Goal: Task Accomplishment & Management: Use online tool/utility

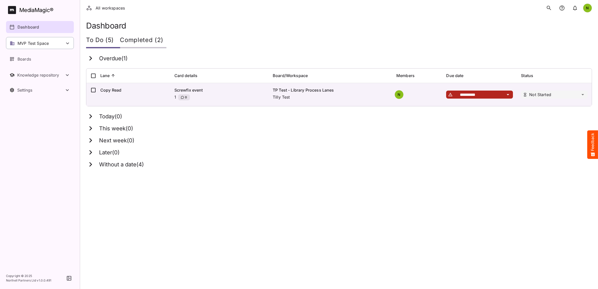
click at [61, 44] on div "MVP Test Space" at bounding box center [40, 43] width 68 height 12
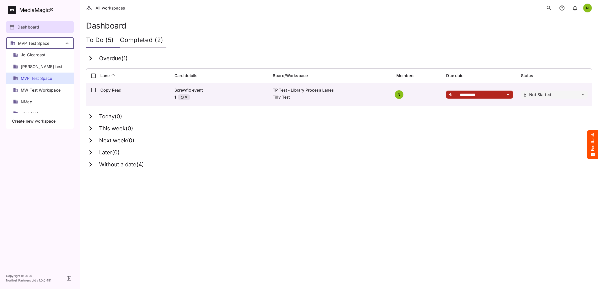
click at [40, 76] on span "MVP Test Space" at bounding box center [36, 79] width 31 height 6
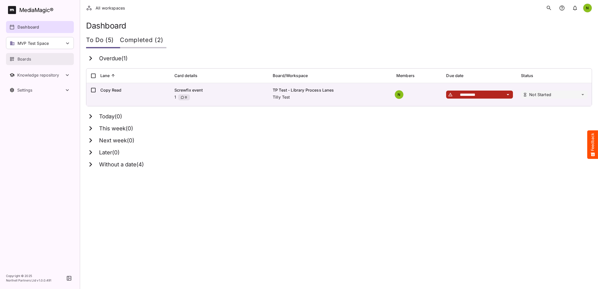
click at [24, 58] on p "Boards" at bounding box center [25, 59] width 14 height 6
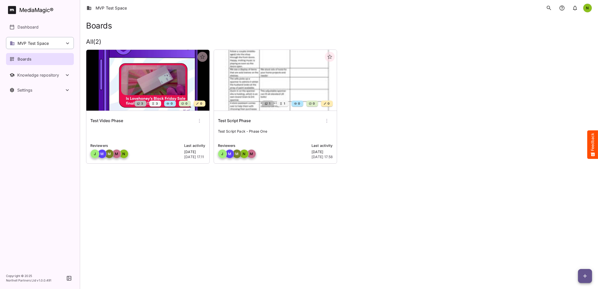
click at [44, 43] on p "MVP Test Space" at bounding box center [33, 43] width 31 height 6
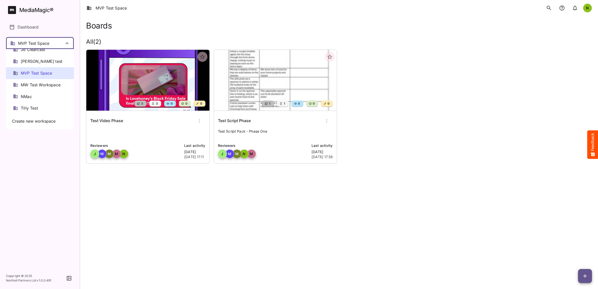
scroll to position [7, 0]
click at [39, 85] on span "MW Test Workspace" at bounding box center [41, 84] width 40 height 6
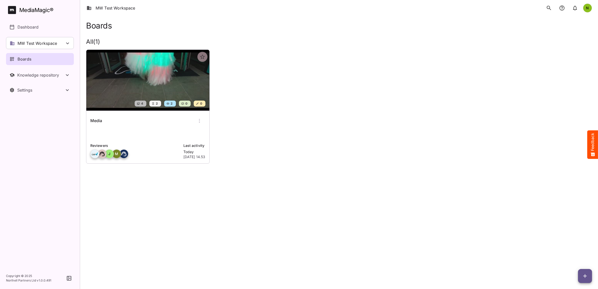
click at [137, 77] on img at bounding box center [147, 80] width 123 height 61
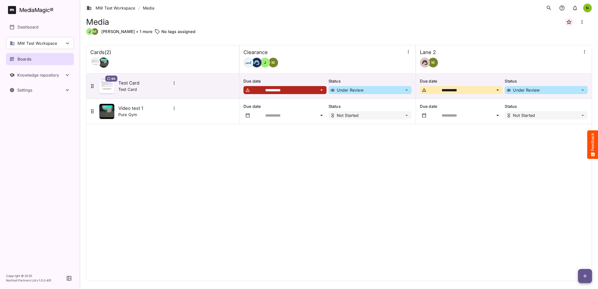
click at [582, 23] on icon "Board more options" at bounding box center [582, 22] width 6 height 6
click at [585, 278] on div at bounding box center [299, 144] width 598 height 289
click at [584, 277] on icon "button" at bounding box center [585, 276] width 6 height 6
click at [568, 254] on p "Add new lane" at bounding box center [572, 255] width 27 height 6
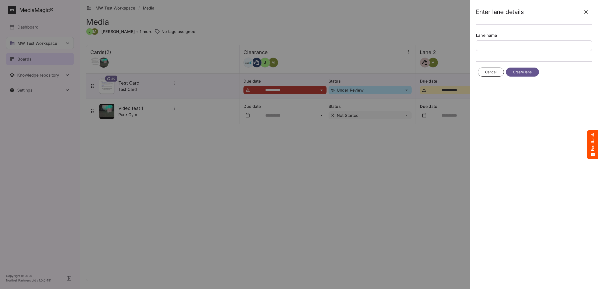
click at [586, 12] on icon "button" at bounding box center [586, 12] width 4 height 4
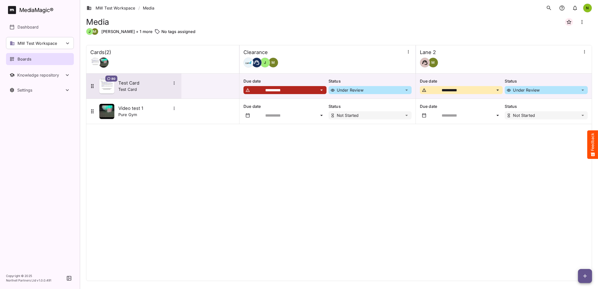
click at [173, 83] on icon "More options for Test Card" at bounding box center [174, 83] width 5 height 5
click at [188, 62] on div at bounding box center [299, 144] width 598 height 289
click at [581, 22] on icon "Board more options" at bounding box center [582, 22] width 6 height 6
drag, startPoint x: 357, startPoint y: 25, endPoint x: 378, endPoint y: 40, distance: 25.7
click at [357, 25] on div at bounding box center [299, 144] width 598 height 289
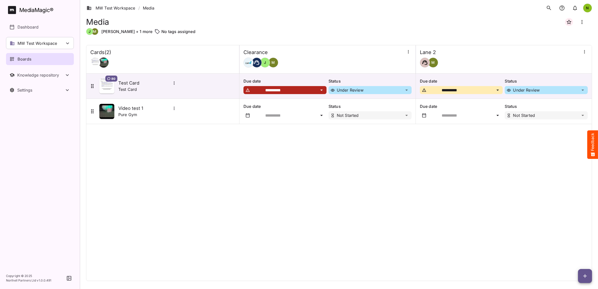
click at [583, 276] on icon "button" at bounding box center [585, 276] width 4 height 4
click at [571, 255] on p "Add new lane" at bounding box center [572, 255] width 27 height 6
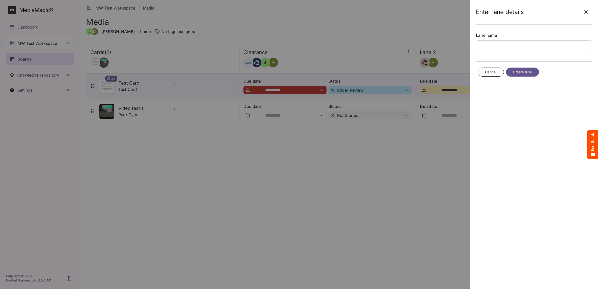
click at [523, 73] on span "Create lane" at bounding box center [522, 72] width 19 height 6
click at [588, 12] on icon "button" at bounding box center [586, 12] width 6 height 6
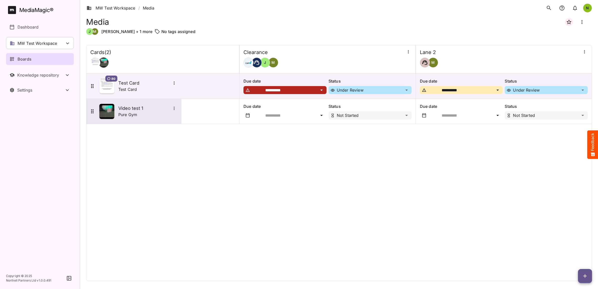
click at [140, 115] on div "Pure Gym" at bounding box center [147, 115] width 59 height 6
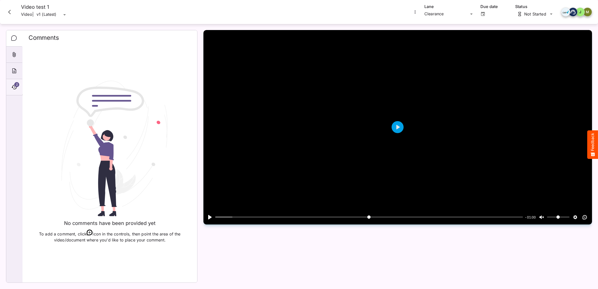
click at [16, 86] on span "2" at bounding box center [16, 84] width 5 height 5
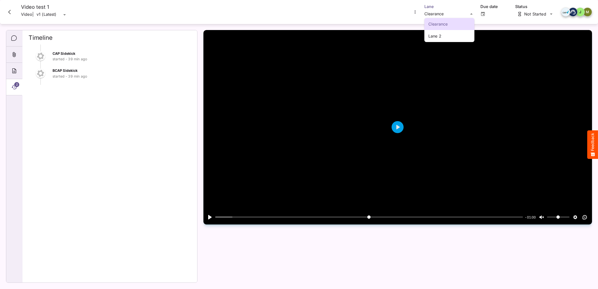
click at [469, 13] on div "Clearance Lane 2 MW Test Workspace / Media N MediaMagic ® Dashboard MW Test Wor…" at bounding box center [299, 143] width 598 height 287
click at [8, 13] on icon "Close card" at bounding box center [9, 12] width 9 height 9
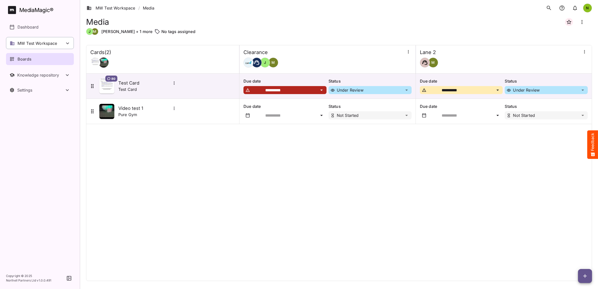
click at [37, 41] on p "MW Test Workspace" at bounding box center [38, 43] width 40 height 6
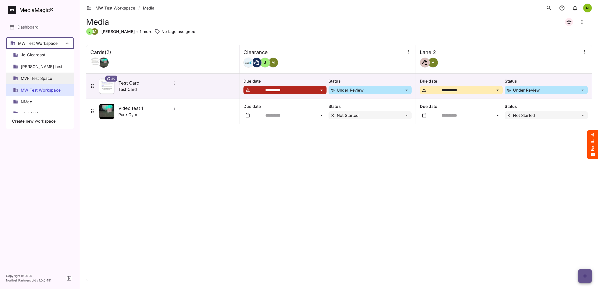
click at [39, 78] on span "MVP Test Space" at bounding box center [36, 79] width 31 height 6
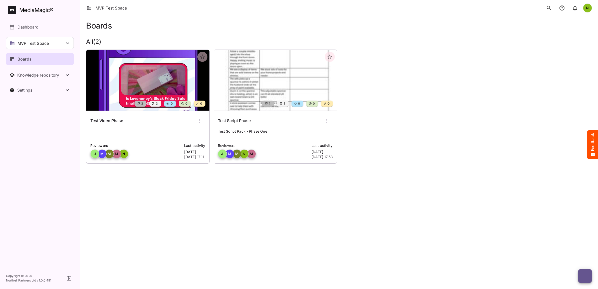
click at [152, 88] on img at bounding box center [147, 80] width 123 height 61
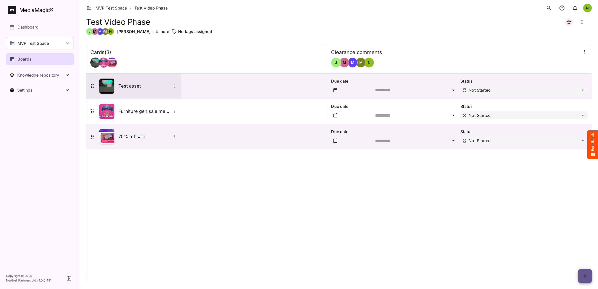
click at [174, 87] on icon "More options for Test asset" at bounding box center [174, 86] width 5 height 5
click at [252, 82] on div at bounding box center [299, 144] width 598 height 289
click at [583, 91] on div "MVP Test Space / Test Video Phase N MediaMagic ® Dashboard MVP Test Space Jo Cl…" at bounding box center [299, 143] width 598 height 287
drag, startPoint x: 398, startPoint y: 89, endPoint x: 313, endPoint y: 80, distance: 85.2
click at [93, 87] on icon at bounding box center [92, 86] width 6 height 6
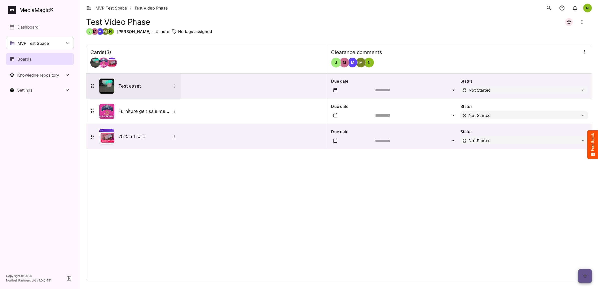
click at [137, 89] on h5 "Test asset" at bounding box center [144, 86] width 53 height 6
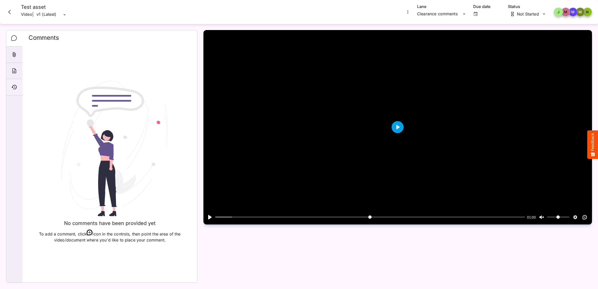
click at [14, 83] on div "Timeline" at bounding box center [14, 87] width 16 height 16
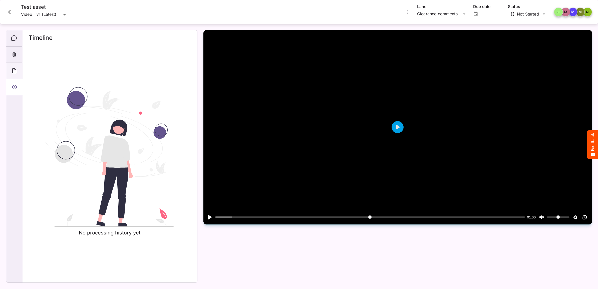
click at [14, 69] on icon "About" at bounding box center [14, 71] width 6 height 6
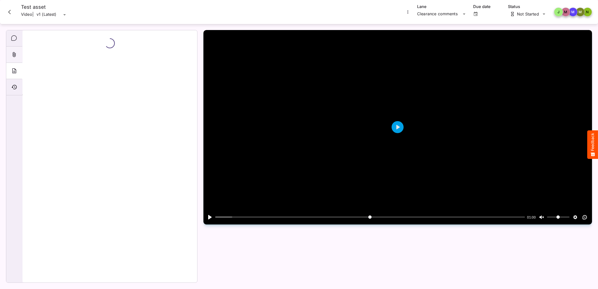
click at [13, 53] on icon "Attachments" at bounding box center [14, 54] width 3 height 5
click at [15, 38] on icon "Comments" at bounding box center [14, 38] width 6 height 6
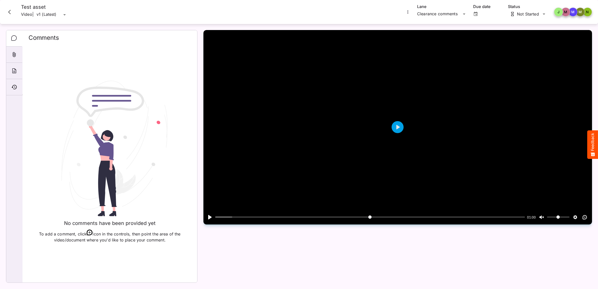
click at [9, 12] on icon "Close card" at bounding box center [9, 12] width 3 height 5
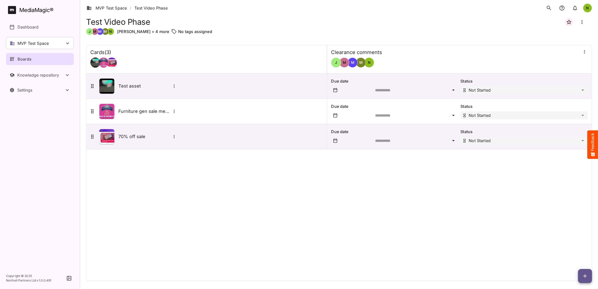
click at [241, 89] on td "Test asset" at bounding box center [206, 86] width 241 height 25
click at [151, 86] on h5 "Test asset" at bounding box center [144, 86] width 53 height 6
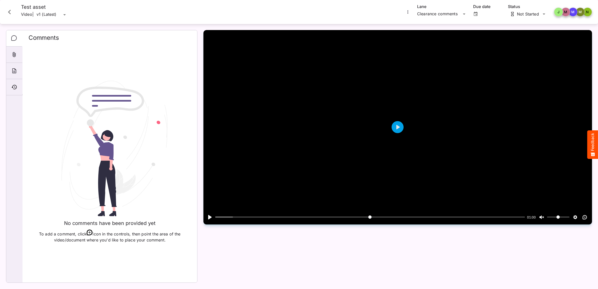
click at [8, 10] on icon "Close card" at bounding box center [9, 12] width 9 height 9
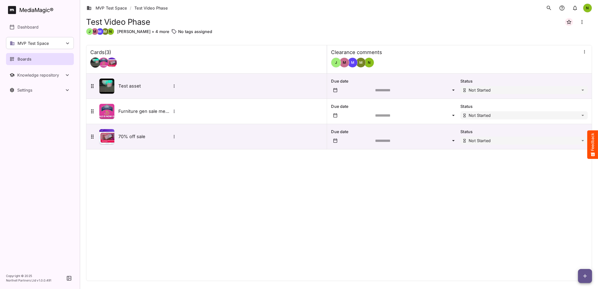
click at [37, 60] on div "Boards" at bounding box center [40, 59] width 61 height 6
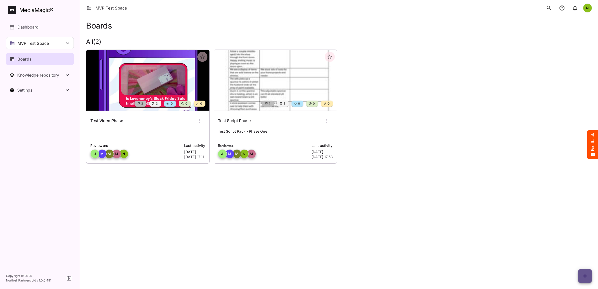
click at [158, 87] on img at bounding box center [147, 80] width 123 height 61
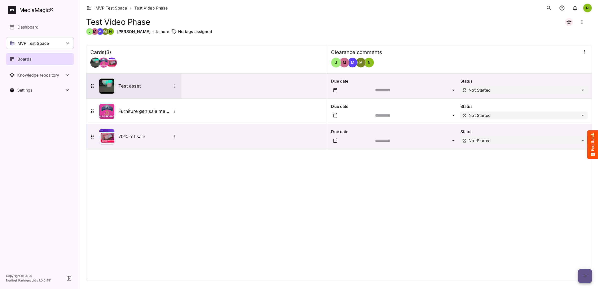
click at [171, 86] on button "More options for Test asset" at bounding box center [174, 86] width 7 height 7
click at [250, 87] on div at bounding box center [299, 144] width 598 height 289
click at [585, 55] on div at bounding box center [584, 53] width 7 height 8
click at [583, 49] on icon "button" at bounding box center [584, 51] width 5 height 5
click at [552, 87] on p "Manage sidekicks" at bounding box center [557, 86] width 35 height 6
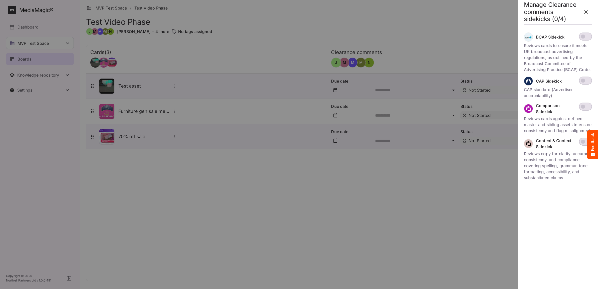
click at [449, 191] on div at bounding box center [299, 144] width 598 height 289
click at [586, 12] on icon "button" at bounding box center [586, 12] width 4 height 4
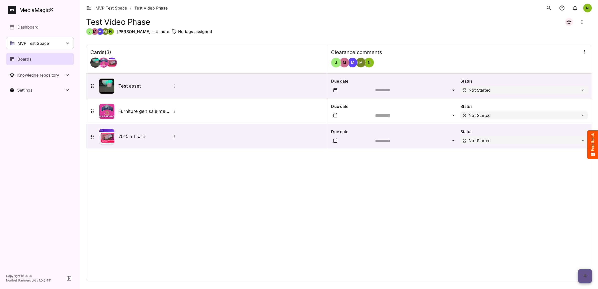
click at [585, 56] on div at bounding box center [584, 53] width 7 height 8
click at [585, 55] on div at bounding box center [584, 53] width 7 height 8
click at [584, 51] on icon "button" at bounding box center [584, 51] width 5 height 5
click at [478, 23] on div at bounding box center [299, 144] width 598 height 289
